Goal: Task Accomplishment & Management: Manage account settings

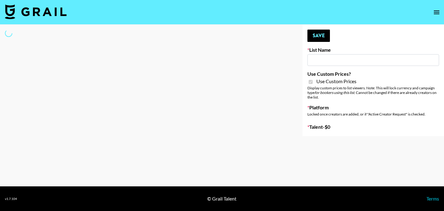
type input "Nourish"
checkbox input "true"
select select "Brand"
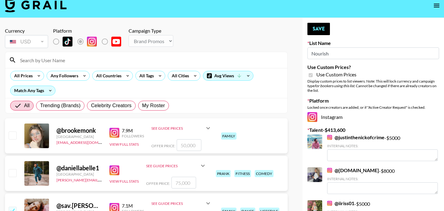
scroll to position [7, 0]
click at [133, 54] on div at bounding box center [146, 60] width 282 height 16
click at [133, 59] on input at bounding box center [149, 60] width 267 height 10
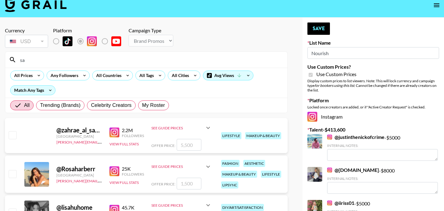
type input "s"
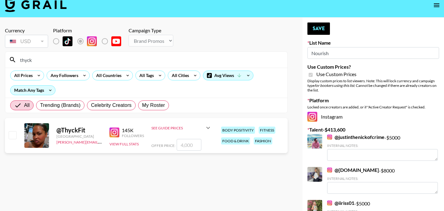
type input "thyck"
click at [14, 135] on input "checkbox" at bounding box center [12, 134] width 7 height 7
checkbox input "true"
type input "4000"
click at [327, 24] on button "Save" at bounding box center [318, 29] width 23 height 12
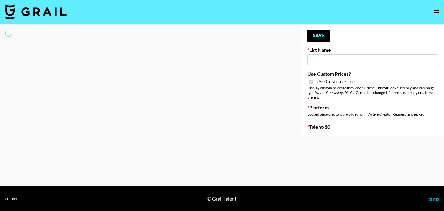
type input "Foreo Q4"
checkbox input "true"
select select "Song"
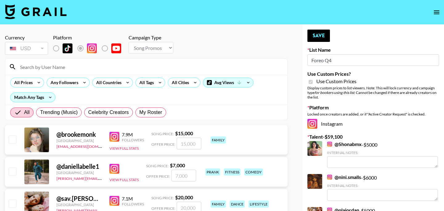
click at [91, 62] on input at bounding box center [149, 67] width 267 height 10
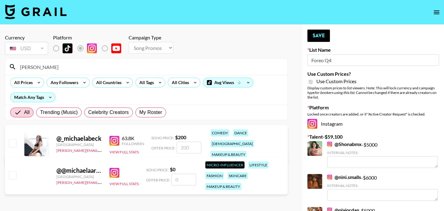
type input "michaela"
click at [13, 140] on input "checkbox" at bounding box center [12, 143] width 7 height 7
checkbox input "true"
type input "200"
click at [81, 69] on input "michaela" at bounding box center [149, 67] width 267 height 10
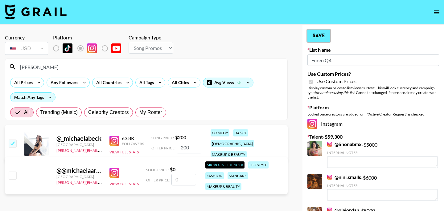
click at [321, 34] on button "Save" at bounding box center [318, 36] width 23 height 12
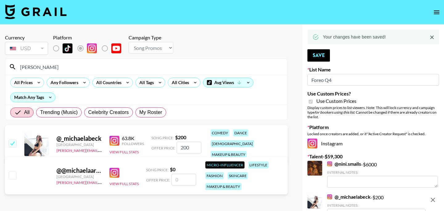
click at [107, 68] on input "michaela" at bounding box center [149, 67] width 267 height 10
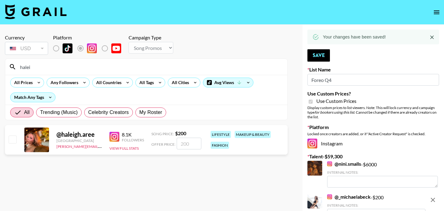
type input "halei"
click at [189, 145] on input "number" at bounding box center [189, 144] width 25 height 12
checkbox input "true"
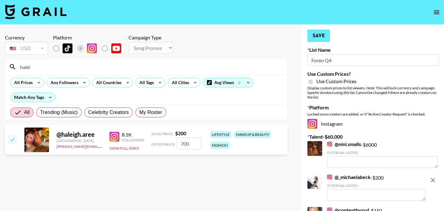
type input "700"
click at [317, 37] on button "Save" at bounding box center [318, 36] width 23 height 12
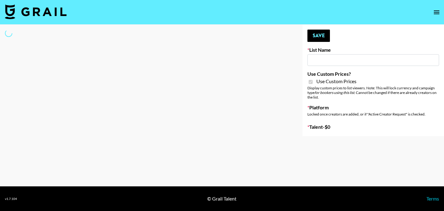
type input "FlexiSpot (Japanese Joinery Bed)"
checkbox input "true"
select select "Brand"
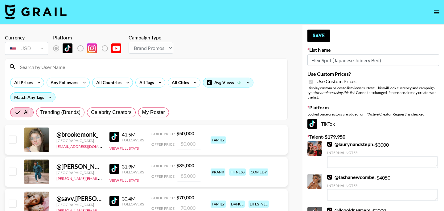
click at [116, 68] on input at bounding box center [149, 67] width 267 height 10
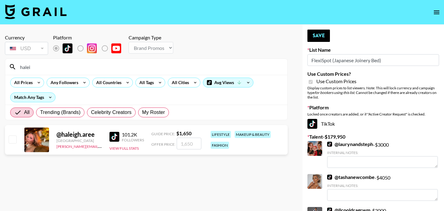
type input "halei"
click at [12, 140] on input "checkbox" at bounding box center [12, 139] width 7 height 7
checkbox input "true"
type input "1650"
click at [323, 36] on button "Save" at bounding box center [318, 36] width 23 height 12
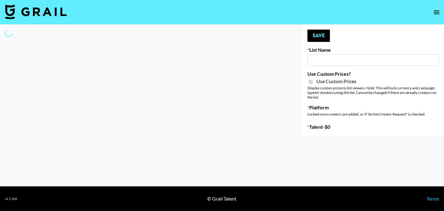
type input "Temu Q4"
checkbox input "true"
select select "Brand"
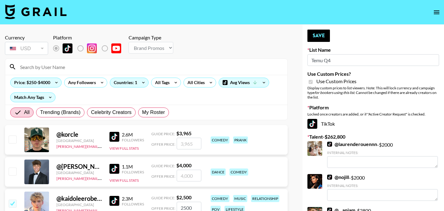
click at [104, 65] on input at bounding box center [149, 67] width 267 height 10
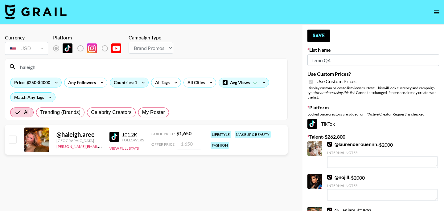
type input "haleigh"
click at [8, 142] on div at bounding box center [12, 140] width 10 height 10
click at [14, 142] on input "checkbox" at bounding box center [12, 139] width 7 height 7
checkbox input "true"
type input "1650"
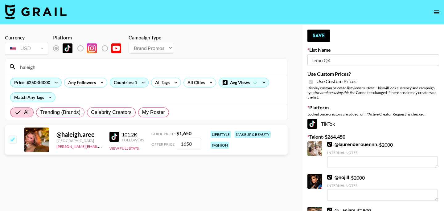
click at [76, 68] on input "haleigh" at bounding box center [149, 67] width 267 height 10
click at [318, 41] on button "Save" at bounding box center [318, 36] width 23 height 12
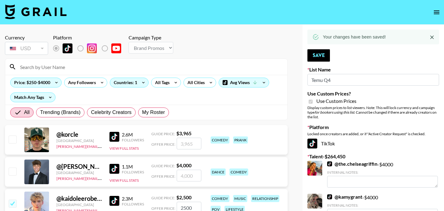
click at [191, 69] on input at bounding box center [149, 67] width 267 height 10
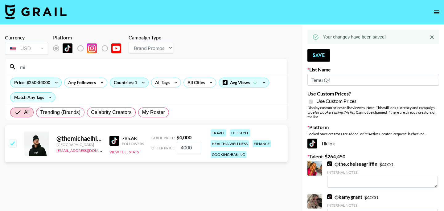
type input "m"
